Goal: Obtain resource: Obtain resource

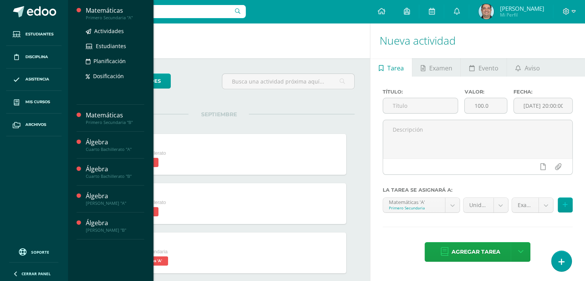
click at [111, 11] on div "Matemáticas" at bounding box center [115, 10] width 58 height 9
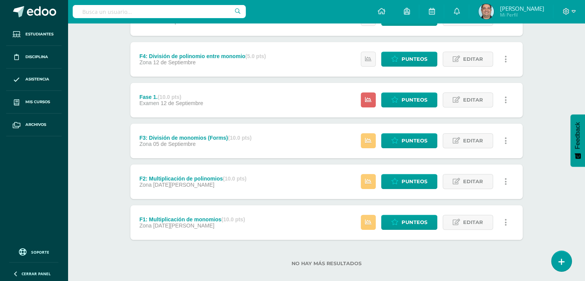
scroll to position [412, 0]
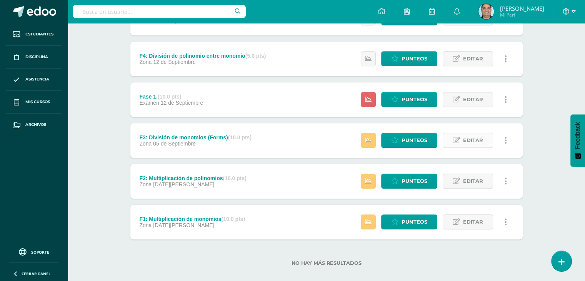
click at [462, 142] on link "Editar" at bounding box center [467, 140] width 50 height 15
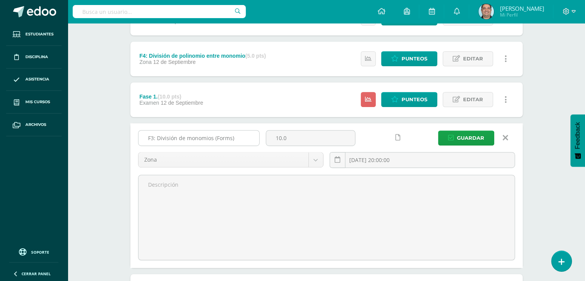
drag, startPoint x: 148, startPoint y: 136, endPoint x: 234, endPoint y: 138, distance: 86.5
click at [234, 138] on input "F3: División de monomios (Forms)" at bounding box center [198, 137] width 121 height 15
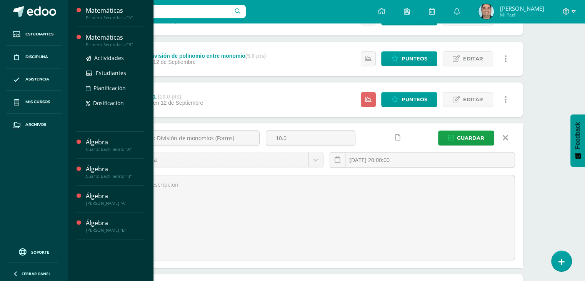
click at [102, 35] on div "Matemáticas" at bounding box center [115, 37] width 58 height 9
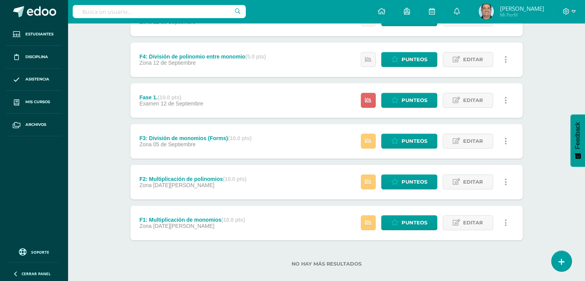
scroll to position [412, 0]
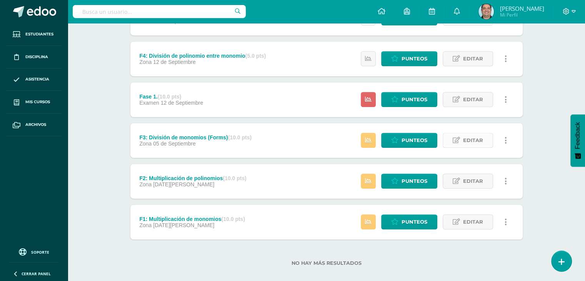
click at [466, 141] on span "Editar" at bounding box center [473, 140] width 20 height 14
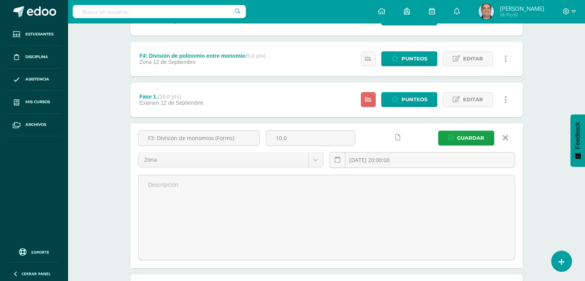
drag, startPoint x: 238, startPoint y: 137, endPoint x: 135, endPoint y: 143, distance: 102.4
click at [135, 143] on div "F3: División de monomios (Forms)" at bounding box center [199, 141] width 128 height 22
click at [508, 138] on link at bounding box center [505, 137] width 20 height 15
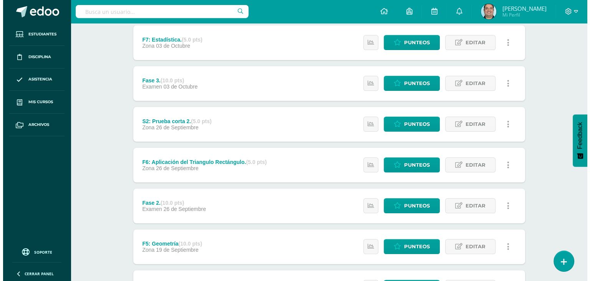
scroll to position [0, 0]
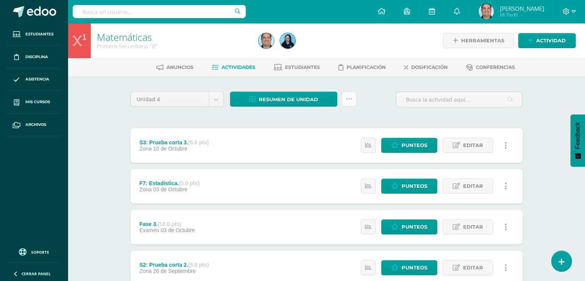
click at [346, 100] on icon at bounding box center [349, 99] width 7 height 7
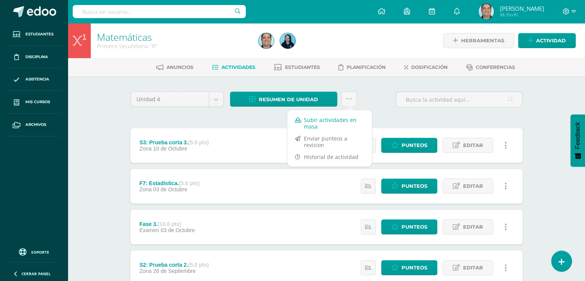
click at [328, 123] on link "Subir actividades en masa" at bounding box center [329, 123] width 85 height 18
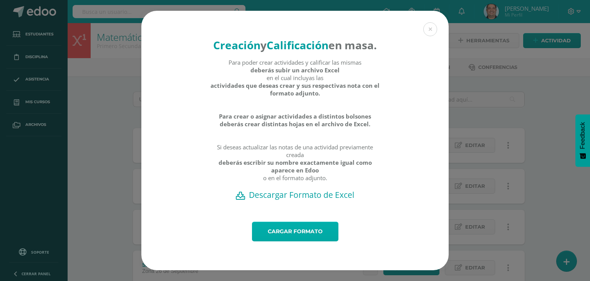
click at [289, 233] on link "Cargar formato" at bounding box center [295, 231] width 86 height 20
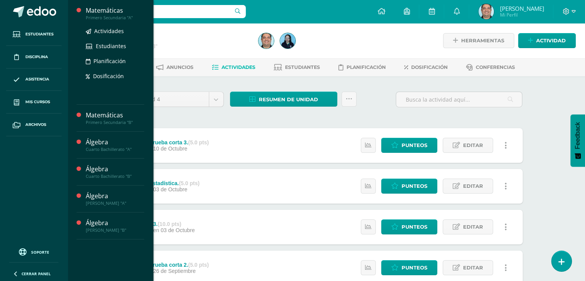
click at [105, 13] on div "Matemáticas" at bounding box center [115, 10] width 58 height 9
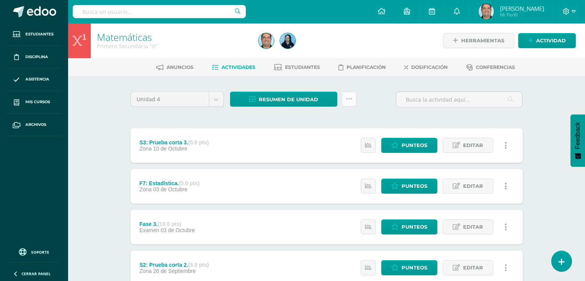
click at [349, 103] on link at bounding box center [348, 98] width 15 height 15
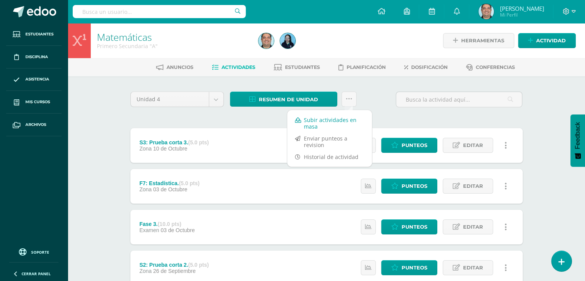
click at [327, 120] on link "Subir actividades en masa" at bounding box center [329, 123] width 85 height 18
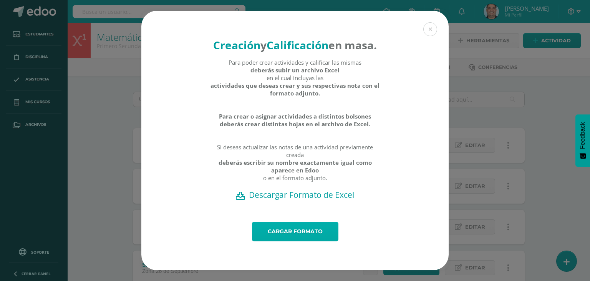
click at [283, 241] on link "Cargar formato" at bounding box center [295, 231] width 86 height 20
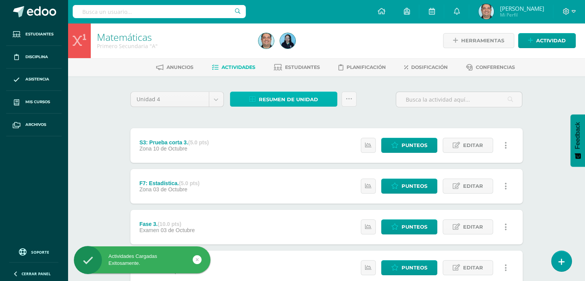
click at [271, 100] on span "Resumen de unidad" at bounding box center [288, 99] width 59 height 14
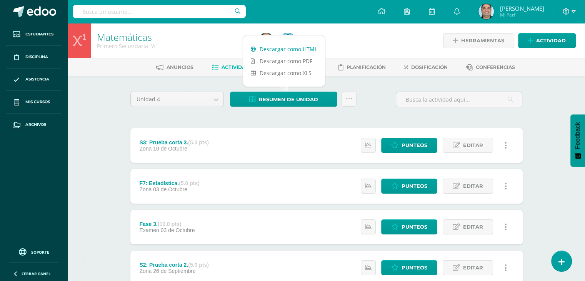
click at [280, 49] on link "Descargar como HTML" at bounding box center [284, 49] width 82 height 12
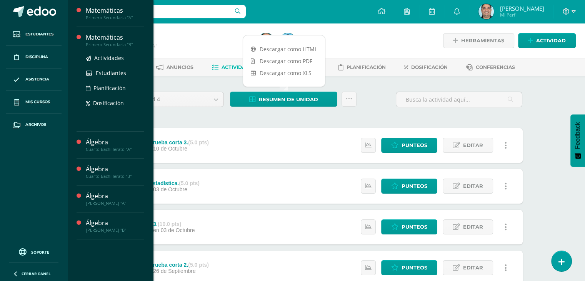
click at [111, 38] on div "Matemáticas" at bounding box center [115, 37] width 58 height 9
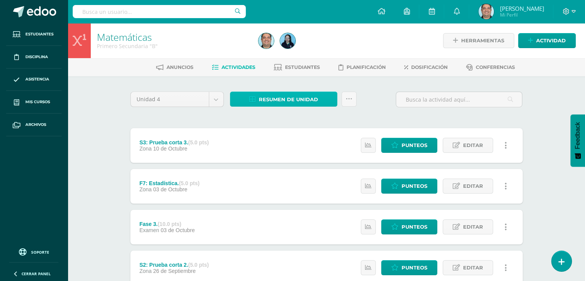
click at [302, 100] on span "Resumen de unidad" at bounding box center [288, 99] width 59 height 14
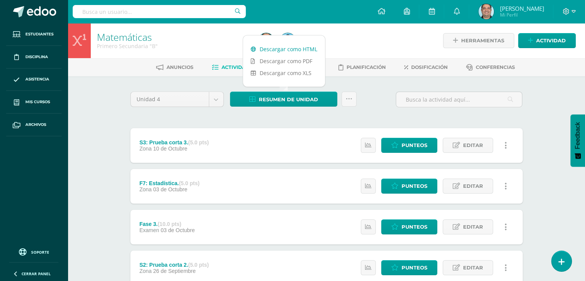
click at [290, 51] on link "Descargar como HTML" at bounding box center [284, 49] width 82 height 12
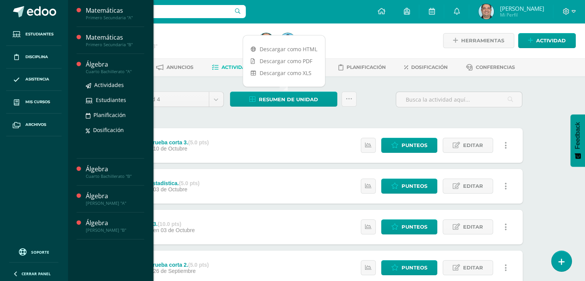
click at [101, 62] on div "Álgebra" at bounding box center [115, 64] width 58 height 9
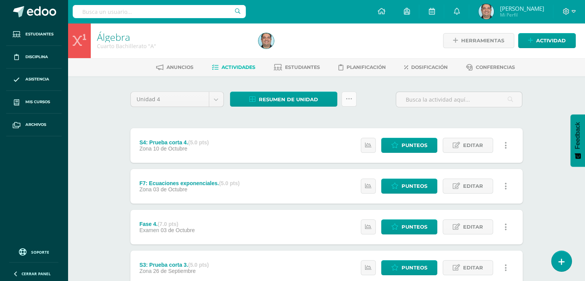
click at [349, 102] on link at bounding box center [348, 98] width 15 height 15
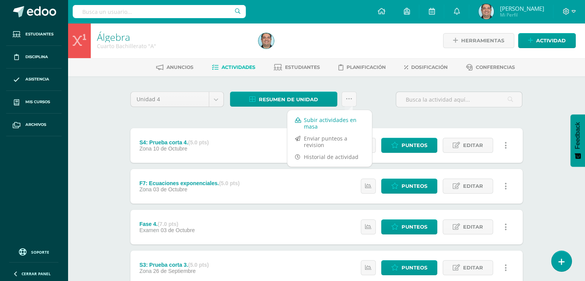
click at [334, 120] on link "Subir actividades en masa" at bounding box center [329, 123] width 85 height 18
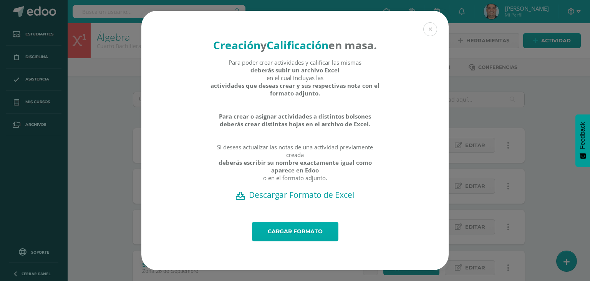
click at [277, 238] on link "Cargar formato" at bounding box center [295, 231] width 86 height 20
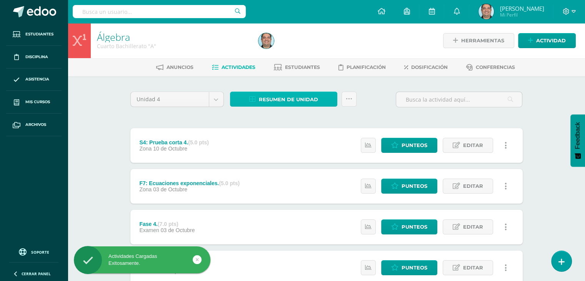
click at [279, 98] on span "Resumen de unidad" at bounding box center [288, 99] width 59 height 14
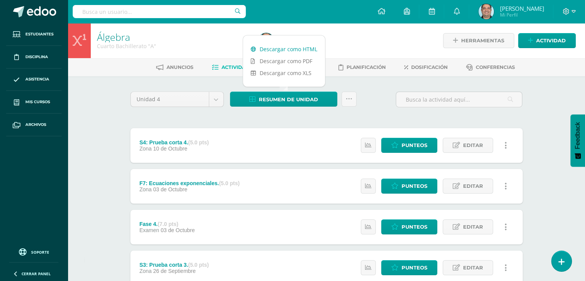
click at [294, 49] on link "Descargar como HTML" at bounding box center [284, 49] width 82 height 12
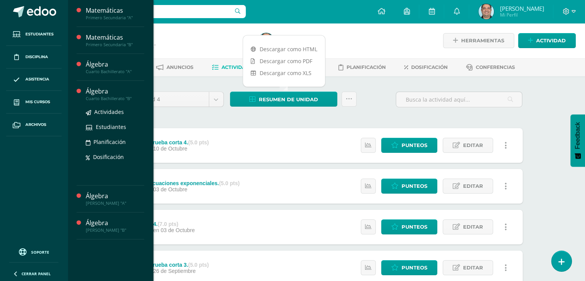
click at [100, 93] on div "Álgebra" at bounding box center [115, 91] width 58 height 9
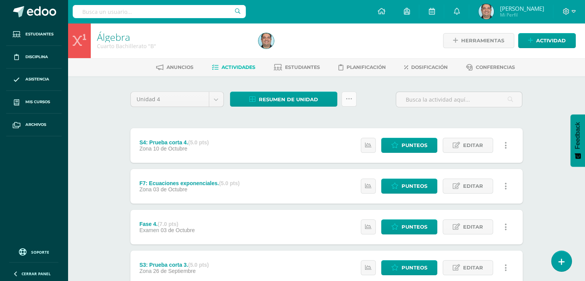
click at [350, 101] on icon at bounding box center [349, 99] width 7 height 7
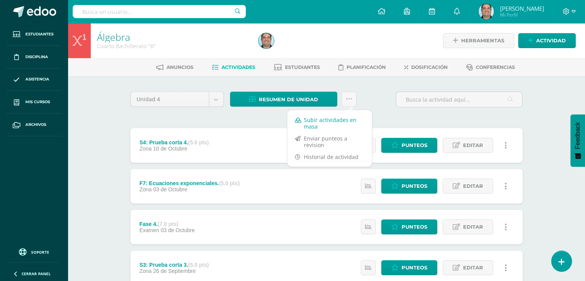
click at [332, 119] on link "Subir actividades en masa" at bounding box center [329, 123] width 85 height 18
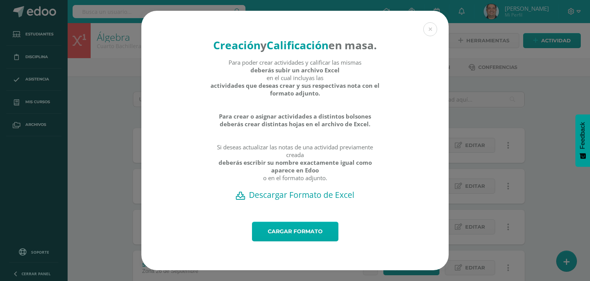
click at [286, 239] on link "Cargar formato" at bounding box center [295, 231] width 86 height 20
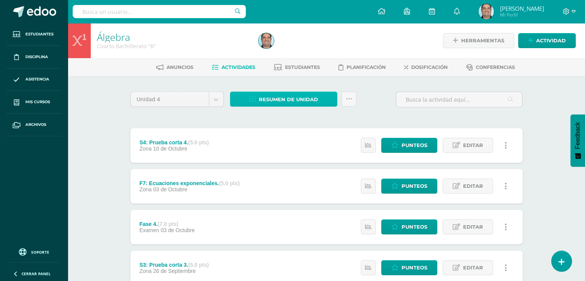
click at [311, 99] on span "Resumen de unidad" at bounding box center [288, 99] width 59 height 14
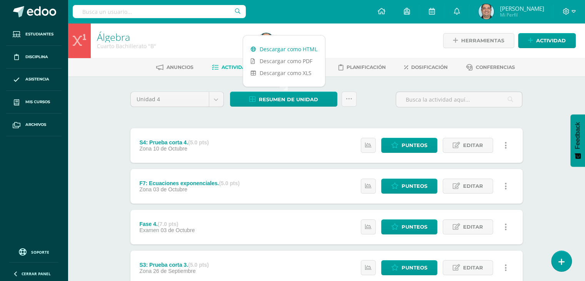
click at [298, 48] on link "Descargar como HTML" at bounding box center [284, 49] width 82 height 12
